Goal: Task Accomplishment & Management: Complete application form

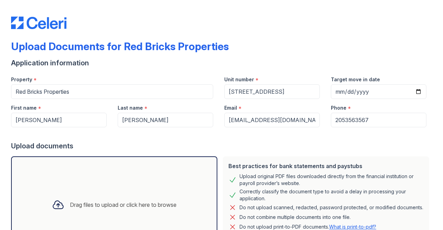
select select "paystub"
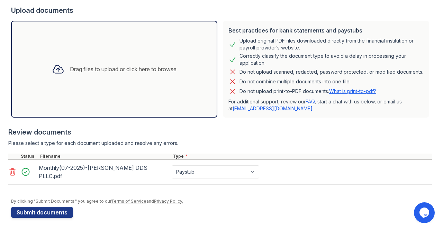
click at [93, 55] on div "Drag files to upload or click here to browse" at bounding box center [114, 69] width 206 height 97
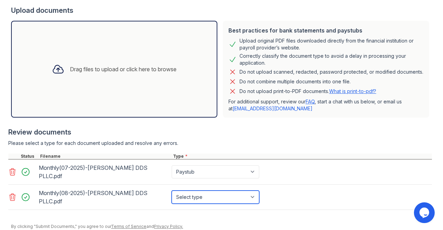
click at [207, 192] on select "Select type Paystub Bank Statement Offer Letter Tax Documents Benefit Award Let…" at bounding box center [216, 197] width 88 height 13
select select "paystub"
click at [172, 191] on select "Select type Paystub Bank Statement Offer Letter Tax Documents Benefit Award Let…" at bounding box center [216, 197] width 88 height 13
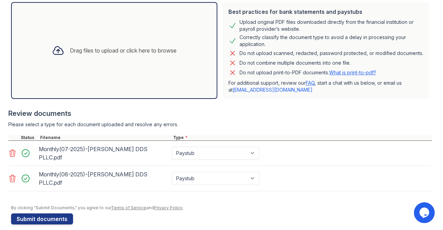
click at [143, 53] on div "Drag files to upload or click here to browse" at bounding box center [123, 50] width 107 height 8
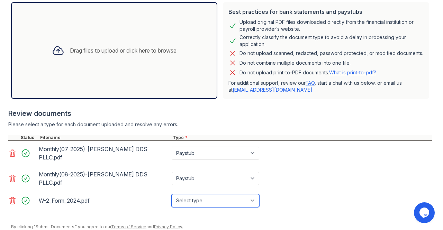
click at [190, 194] on select "Select type Paystub Bank Statement Offer Letter Tax Documents Benefit Award Let…" at bounding box center [216, 200] width 88 height 13
select select "tax_documents"
click at [172, 194] on select "Select type Paystub Bank Statement Offer Letter Tax Documents Benefit Award Let…" at bounding box center [216, 200] width 88 height 13
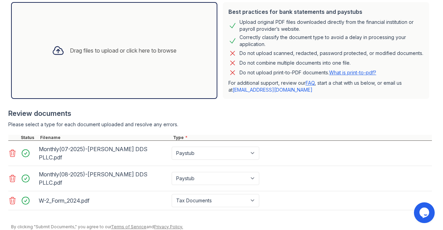
click at [59, 197] on div "W-2_Form_2024.pdf" at bounding box center [104, 200] width 130 height 11
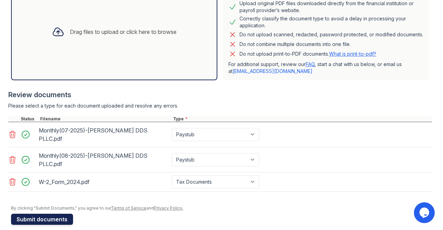
click at [47, 214] on button "Submit documents" at bounding box center [42, 219] width 62 height 11
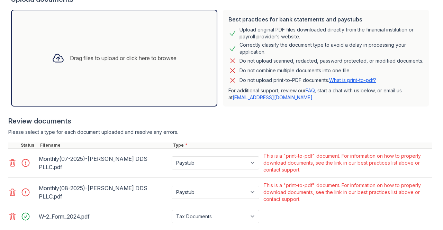
scroll to position [166, 0]
click at [156, 167] on div "Monthly(07-2025)-[PERSON_NAME] DDS PLLC.pdf" at bounding box center [104, 163] width 130 height 19
click at [176, 192] on select "Paystub Bank Statement Offer Letter Tax Documents Benefit Award Letter Investme…" at bounding box center [216, 192] width 88 height 13
click at [252, 198] on select "Paystub Bank Statement Offer Letter Tax Documents Benefit Award Letter Investme…" at bounding box center [216, 192] width 88 height 13
click at [335, 83] on link "What is print-to-pdf?" at bounding box center [352, 81] width 47 height 6
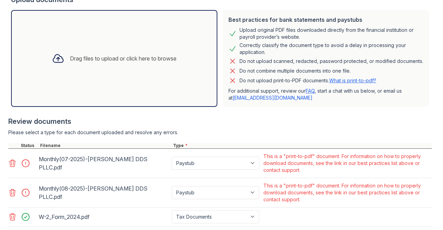
click at [10, 168] on icon at bounding box center [12, 163] width 8 height 8
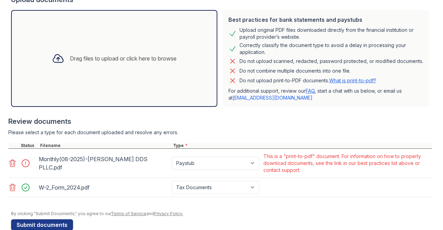
click at [10, 168] on icon at bounding box center [12, 163] width 8 height 8
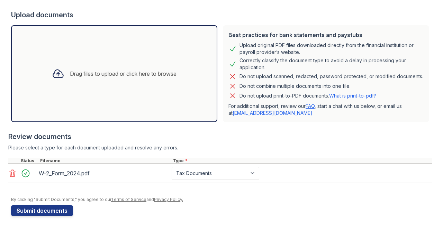
click at [104, 58] on div "Drag files to upload or click here to browse" at bounding box center [114, 73] width 206 height 97
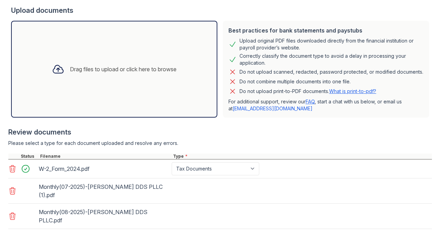
scroll to position [166, 0]
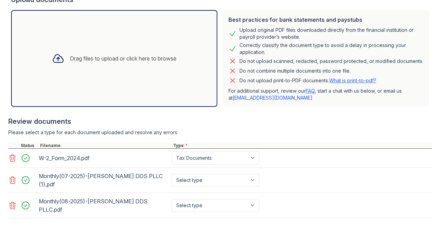
click at [208, 190] on div "Select type Paystub Bank Statement Offer Letter Tax Documents Benefit Award Let…" at bounding box center [216, 180] width 92 height 19
click at [193, 187] on select "Select type Paystub Bank Statement Offer Letter Tax Documents Benefit Award Let…" at bounding box center [216, 180] width 88 height 13
select select "paystub"
click at [172, 178] on select "Select type Paystub Bank Statement Offer Letter Tax Documents Benefit Award Let…" at bounding box center [216, 180] width 88 height 13
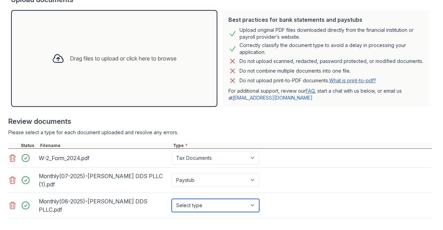
click at [187, 207] on select "Select type Paystub Bank Statement Offer Letter Tax Documents Benefit Award Let…" at bounding box center [216, 205] width 88 height 13
select select "paystub"
click at [172, 200] on select "Select type Paystub Bank Statement Offer Letter Tax Documents Benefit Award Let…" at bounding box center [216, 205] width 88 height 13
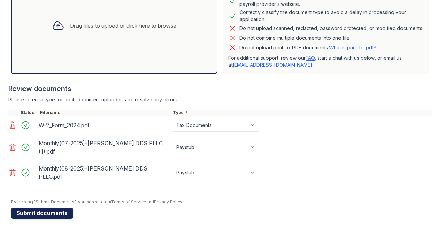
click at [54, 213] on button "Submit documents" at bounding box center [42, 213] width 62 height 11
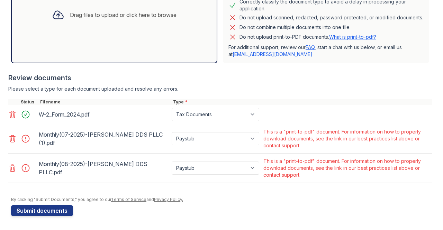
scroll to position [116, 0]
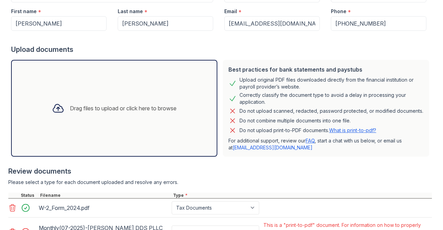
click at [89, 109] on div "Drag files to upload or click here to browse" at bounding box center [123, 108] width 107 height 8
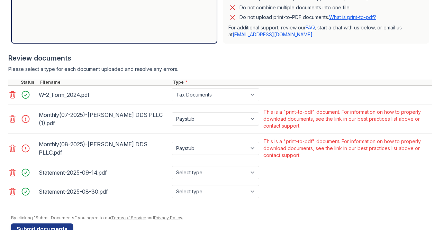
scroll to position [251, 0]
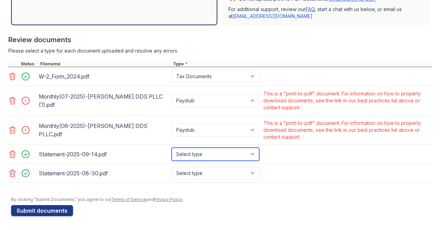
click at [190, 160] on select "Select type Paystub Bank Statement Offer Letter Tax Documents Benefit Award Let…" at bounding box center [216, 154] width 88 height 13
select select "bank_statement"
click at [172, 149] on select "Select type Paystub Bank Statement Offer Letter Tax Documents Benefit Award Let…" at bounding box center [216, 154] width 88 height 13
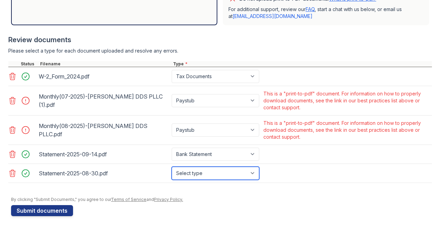
click at [184, 172] on select "Select type Paystub Bank Statement Offer Letter Tax Documents Benefit Award Let…" at bounding box center [216, 173] width 88 height 13
select select "bank_statement"
click at [172, 167] on select "Select type Paystub Bank Statement Offer Letter Tax Documents Benefit Award Let…" at bounding box center [216, 173] width 88 height 13
click at [169, 190] on div at bounding box center [221, 193] width 421 height 7
click at [12, 130] on icon at bounding box center [12, 130] width 8 height 8
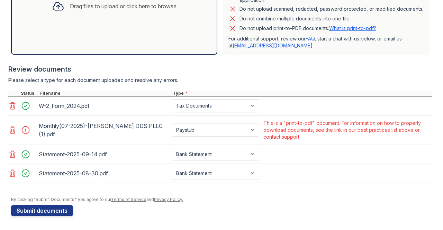
scroll to position [222, 0]
click at [12, 130] on icon at bounding box center [12, 130] width 8 height 8
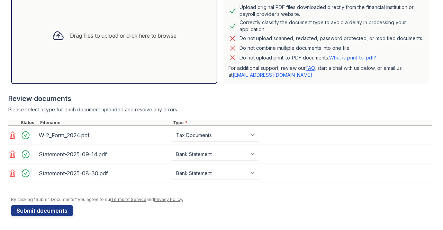
scroll to position [193, 0]
click at [185, 156] on select "Select type Paystub Bank Statement Offer Letter Tax Documents Benefit Award Let…" at bounding box center [216, 154] width 88 height 13
click at [172, 149] on select "Select type Paystub Bank Statement Offer Letter Tax Documents Benefit Award Let…" at bounding box center [216, 154] width 88 height 13
click at [14, 155] on icon at bounding box center [12, 154] width 8 height 8
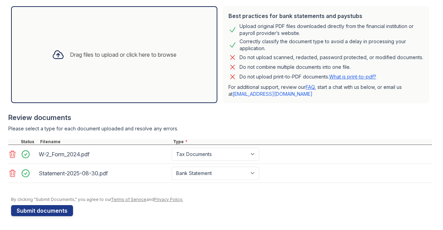
click at [11, 173] on icon at bounding box center [12, 173] width 8 height 8
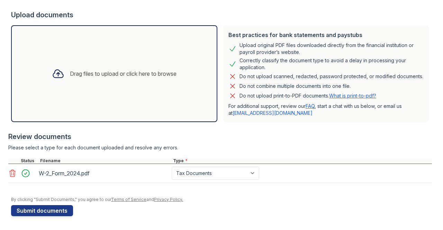
scroll to position [155, 0]
click at [53, 210] on button "Submit documents" at bounding box center [42, 210] width 62 height 11
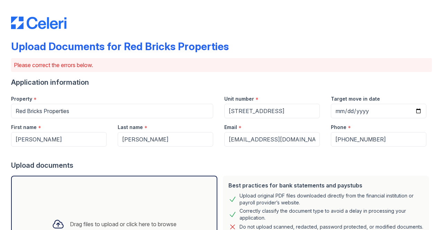
scroll to position [177, 0]
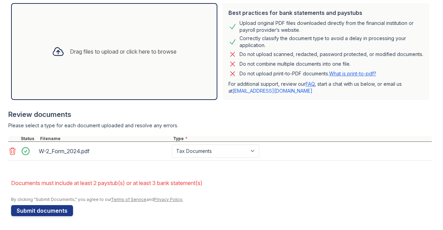
click at [108, 49] on div "Drag files to upload or click here to browse" at bounding box center [123, 51] width 107 height 8
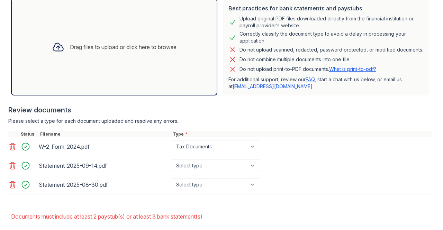
click at [77, 51] on div "Drag files to upload or click here to browse" at bounding box center [123, 47] width 107 height 8
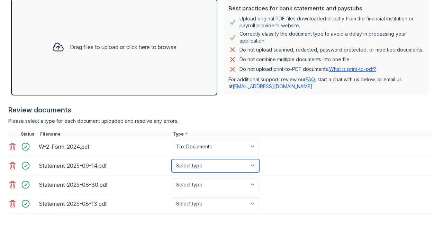
click at [195, 167] on select "Select type Paystub Bank Statement Offer Letter Tax Documents Benefit Award Let…" at bounding box center [216, 165] width 88 height 13
select select "bank_statement"
click at [172, 164] on select "Select type Paystub Bank Statement Offer Letter Tax Documents Benefit Award Let…" at bounding box center [216, 165] width 88 height 13
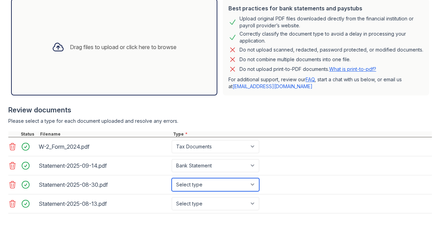
click at [187, 190] on select "Select type Paystub Bank Statement Offer Letter Tax Documents Benefit Award Let…" at bounding box center [216, 184] width 88 height 13
select select "bank_statement"
click at [172, 182] on select "Select type Paystub Bank Statement Offer Letter Tax Documents Benefit Award Let…" at bounding box center [216, 184] width 88 height 13
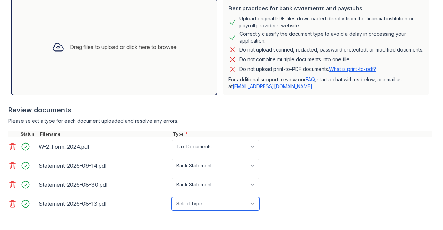
click at [181, 206] on select "Select type Paystub Bank Statement Offer Letter Tax Documents Benefit Award Let…" at bounding box center [216, 203] width 88 height 13
select select "bank_statement"
click at [172, 201] on select "Select type Paystub Bank Statement Offer Letter Tax Documents Benefit Award Let…" at bounding box center [216, 203] width 88 height 13
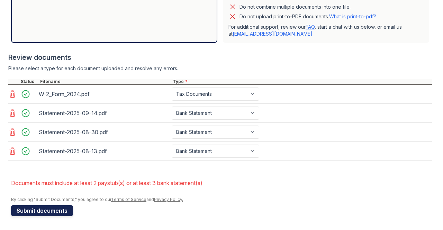
click at [51, 209] on button "Submit documents" at bounding box center [42, 210] width 62 height 11
